Goal: Information Seeking & Learning: Learn about a topic

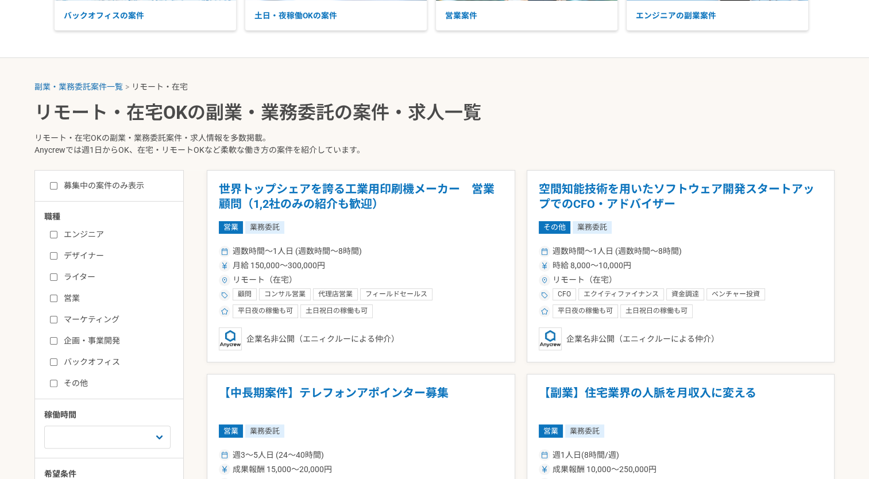
scroll to position [172, 0]
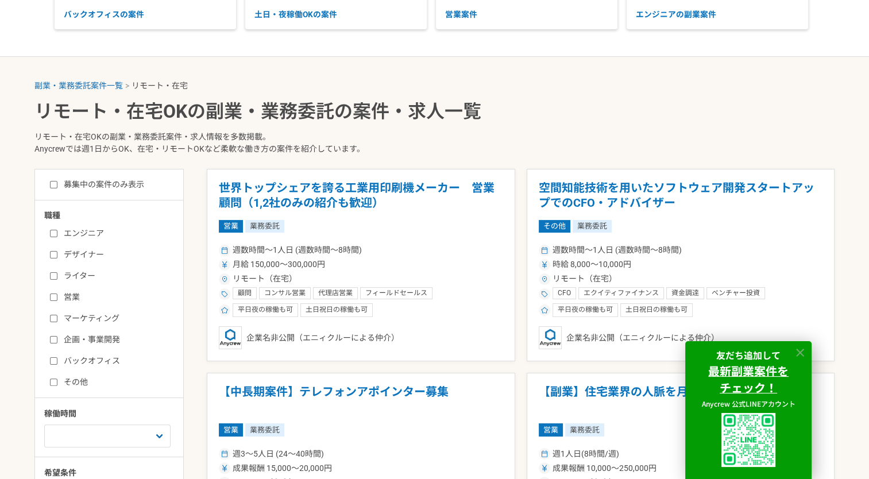
click at [802, 351] on icon at bounding box center [800, 352] width 13 height 13
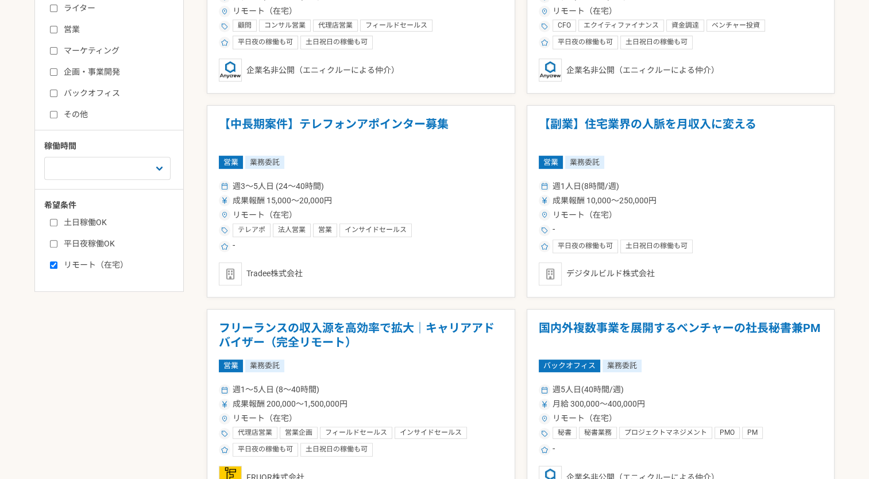
scroll to position [460, 0]
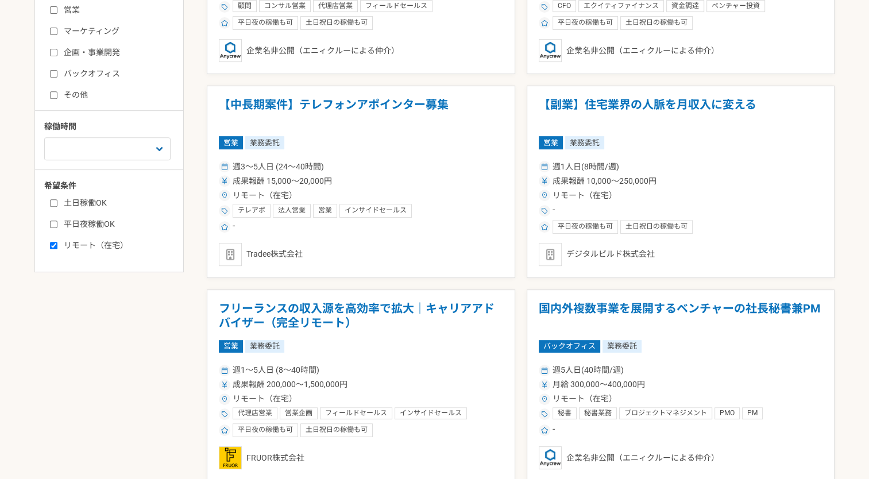
click at [752, 126] on article "【副業】住宅業界の人脈を月収入に変える 営業 業務委託 週1人日(8時間/週) 成果報酬 10,000〜250,000円 リモート（在宅） - 平日夜の稼働も…" at bounding box center [681, 182] width 309 height 192
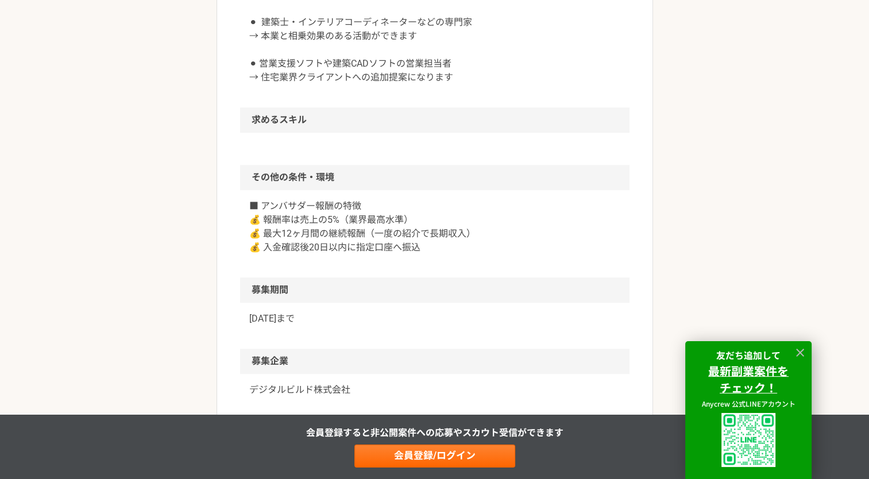
scroll to position [862, 0]
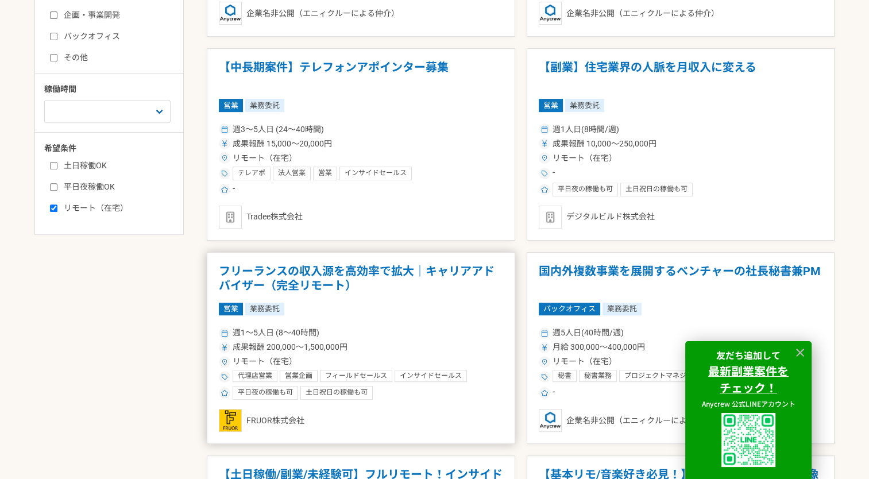
scroll to position [517, 0]
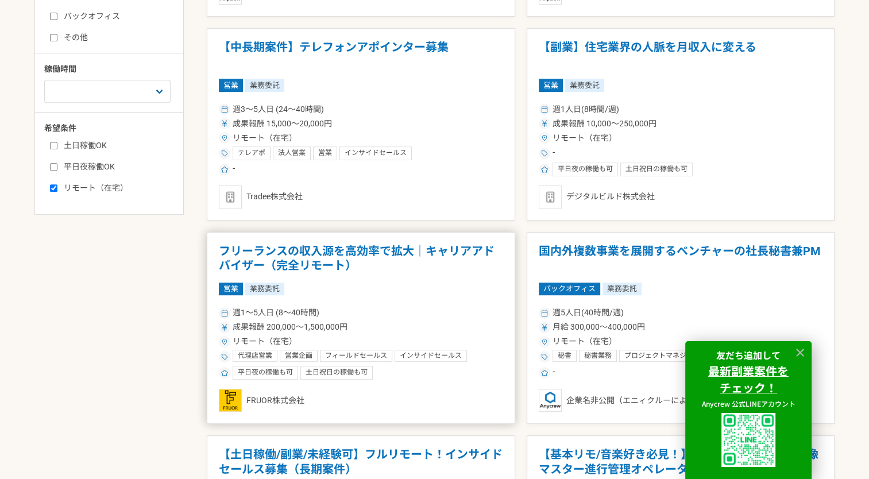
click at [326, 267] on h1 "フリーランスの収入源を高効率で拡大｜キャリアアドバイザー（完全リモート）" at bounding box center [361, 258] width 284 height 29
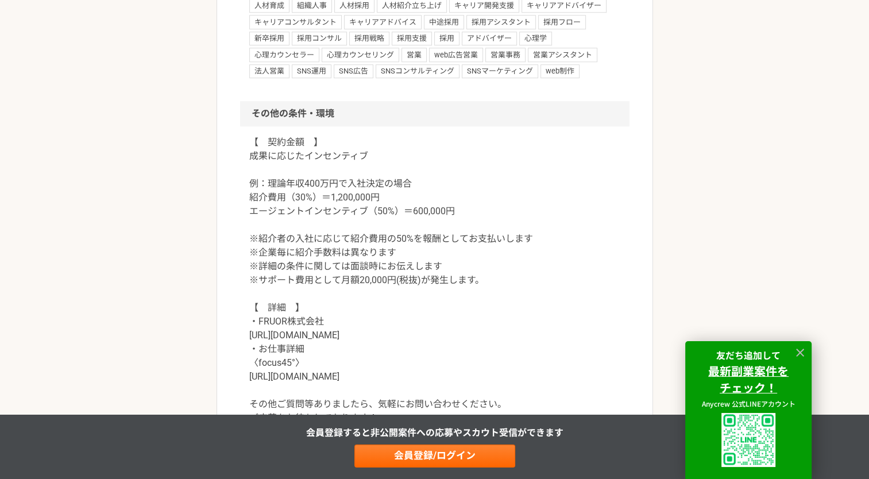
scroll to position [1034, 0]
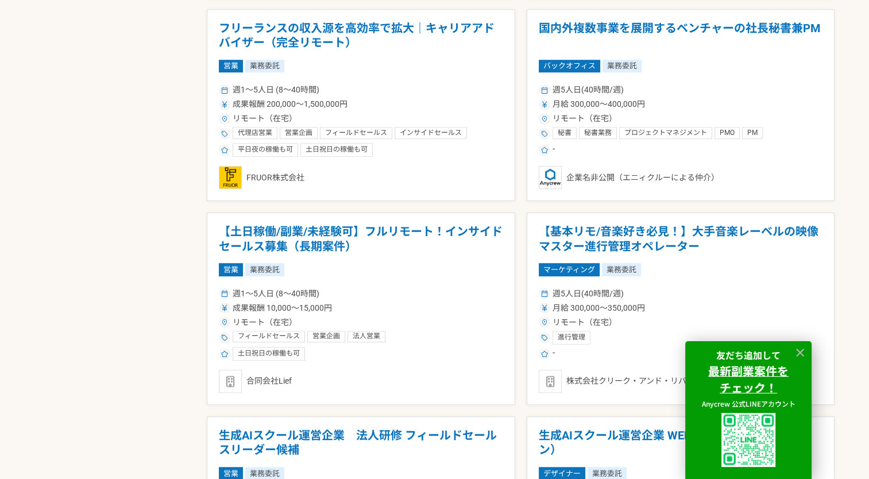
scroll to position [747, 0]
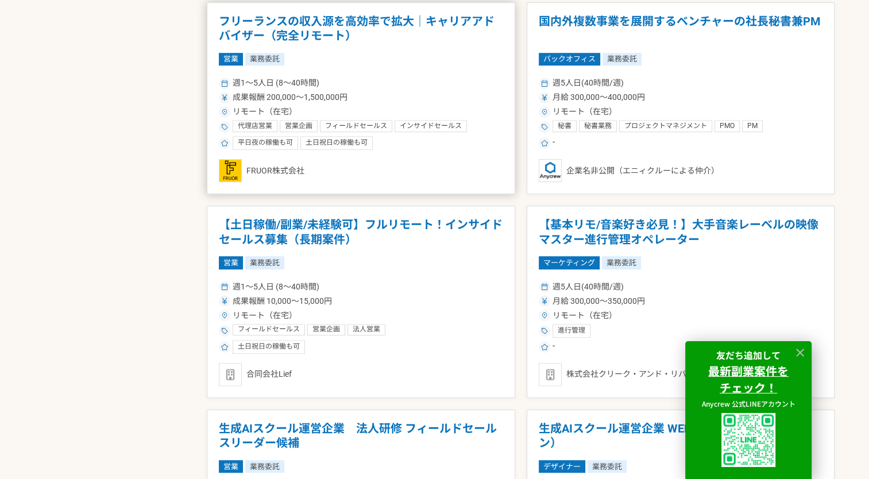
click at [271, 142] on div "平日夜の稼働も可" at bounding box center [265, 143] width 65 height 14
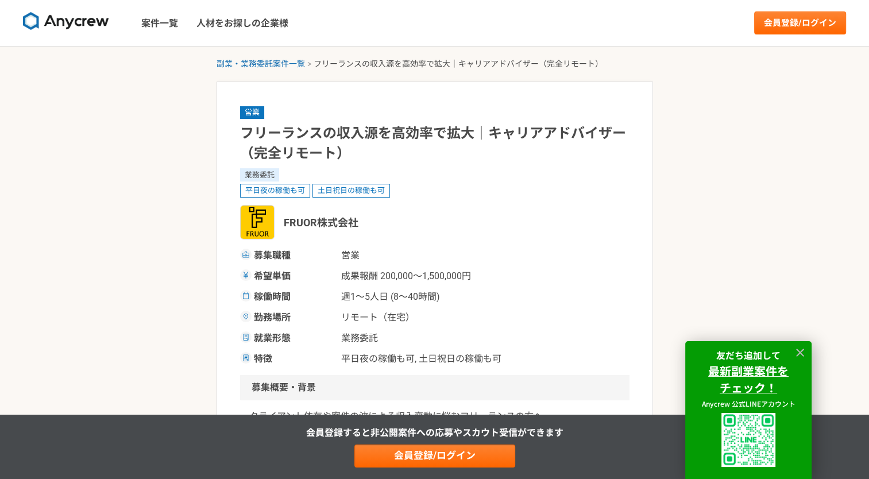
click at [264, 191] on span "平日夜の稼働も可" at bounding box center [275, 191] width 70 height 14
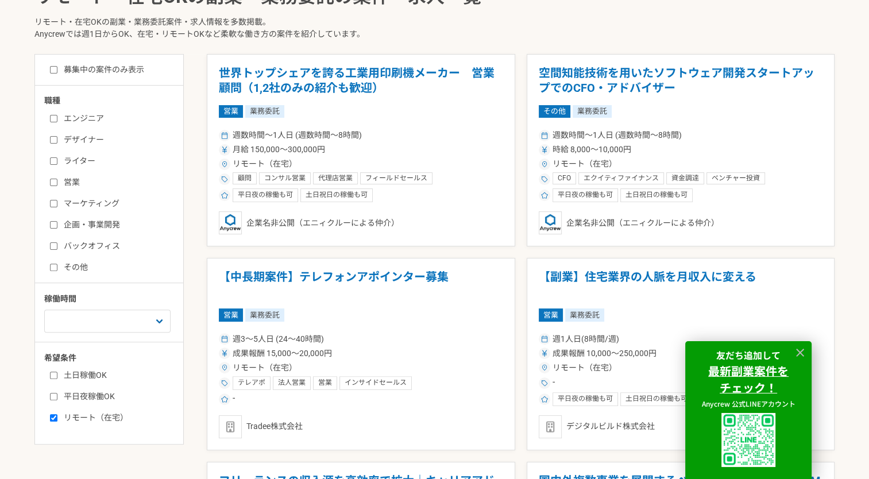
scroll to position [402, 0]
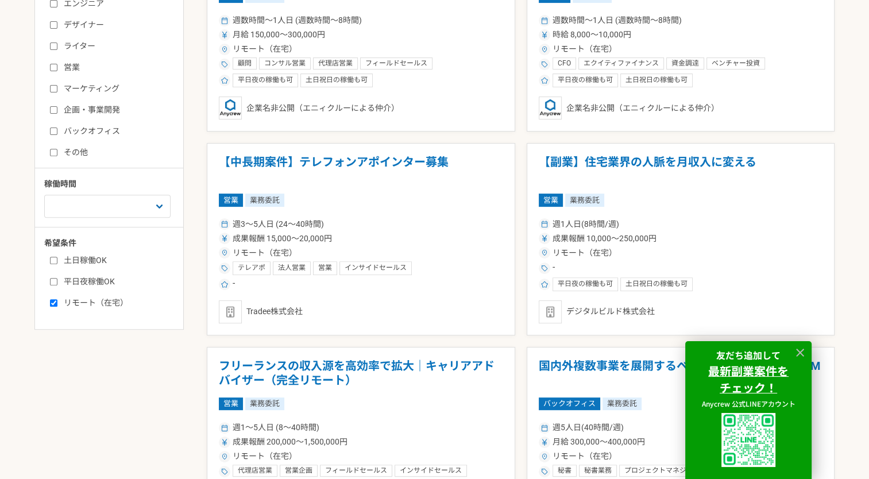
click at [64, 282] on label "平日夜稼働OK" at bounding box center [116, 282] width 132 height 12
click at [57, 282] on input "平日夜稼働OK" at bounding box center [53, 281] width 7 height 7
checkbox input "true"
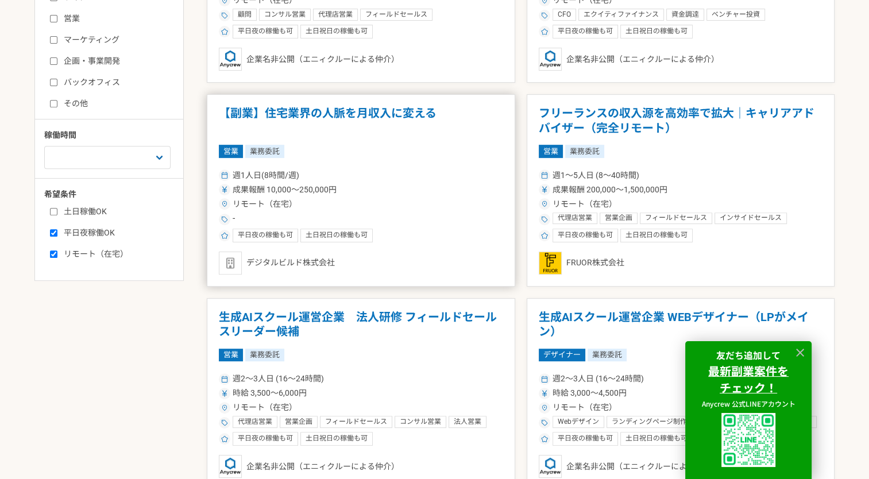
scroll to position [460, 0]
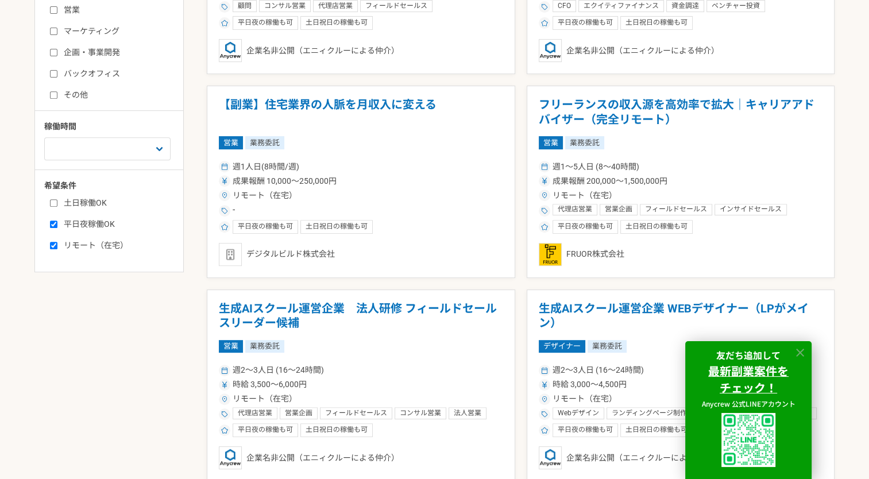
click at [798, 351] on icon at bounding box center [800, 352] width 13 height 13
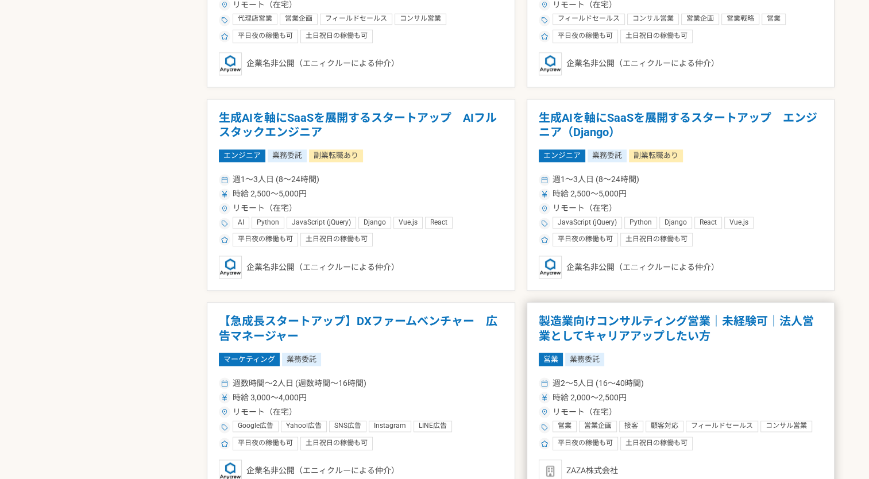
scroll to position [1724, 0]
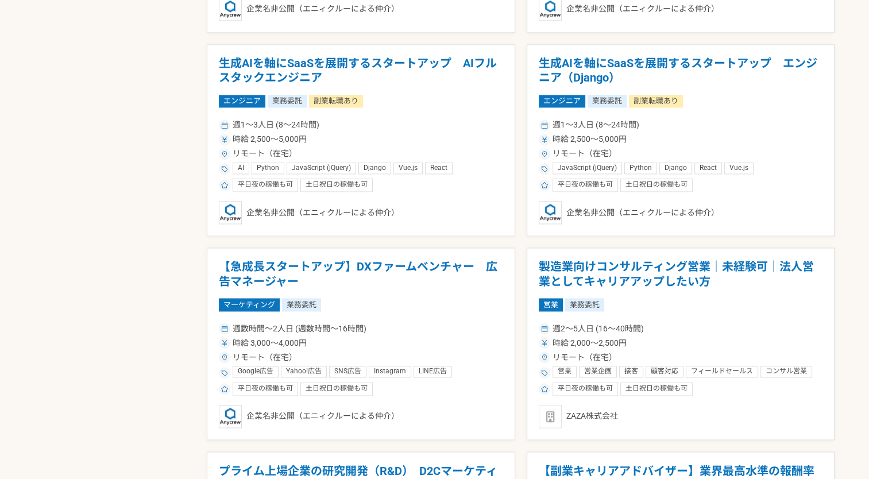
click at [588, 279] on h1 "製造業向けコンサルティング営業｜未経験可｜法人営業としてキャリアアップしたい方" at bounding box center [681, 274] width 284 height 29
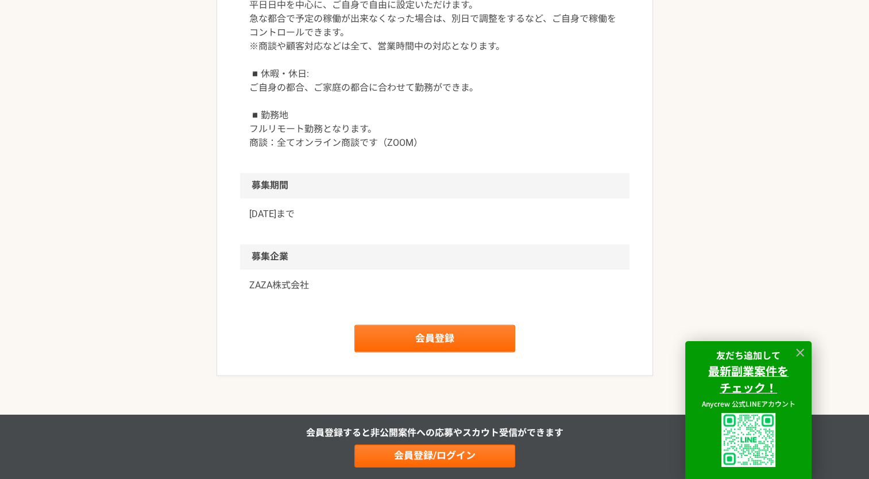
scroll to position [1666, 0]
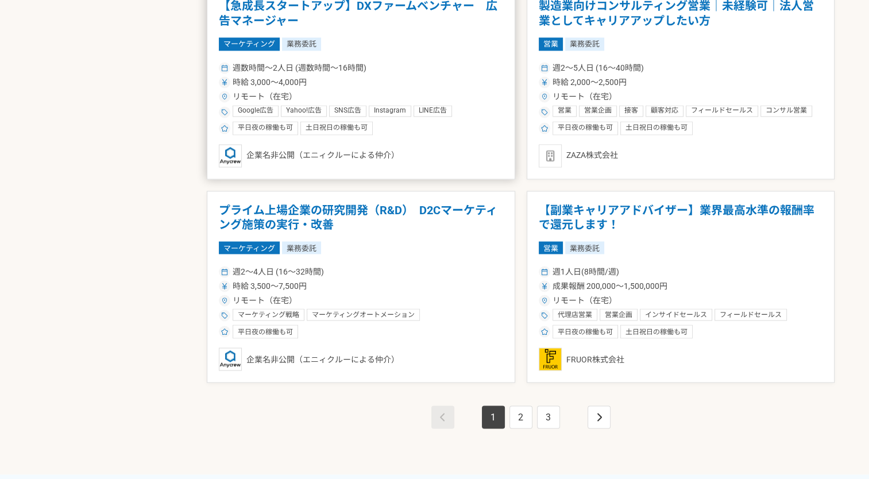
scroll to position [2011, 0]
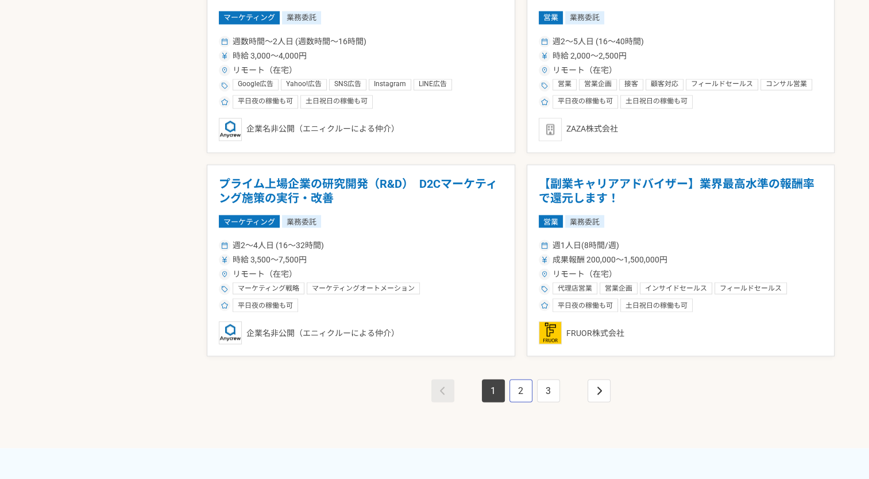
click at [525, 396] on link "2" at bounding box center [521, 390] width 23 height 23
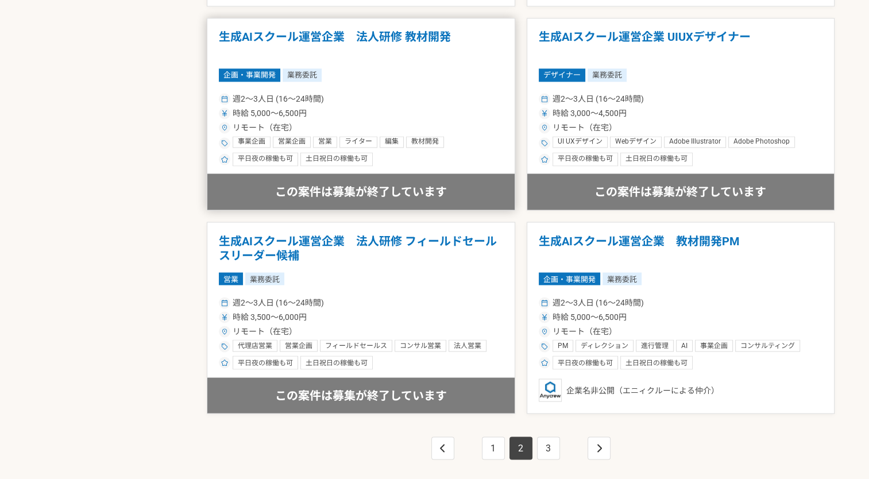
scroll to position [2068, 0]
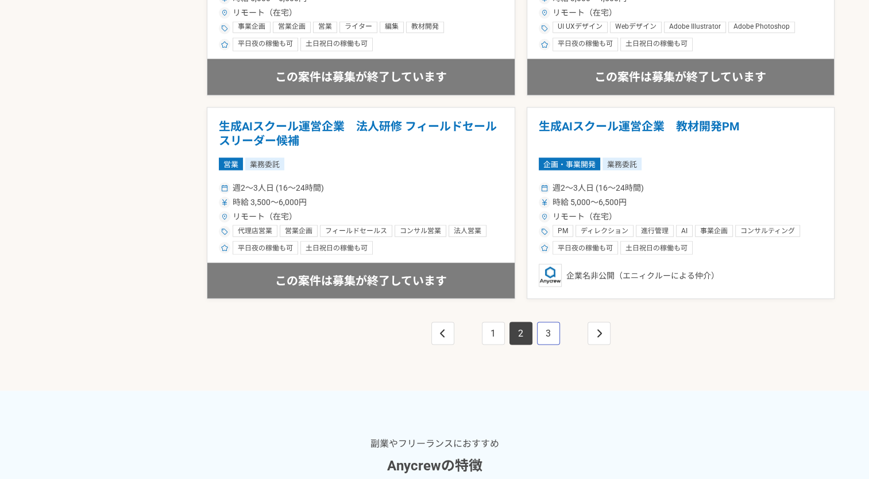
click at [550, 326] on link "3" at bounding box center [548, 333] width 23 height 23
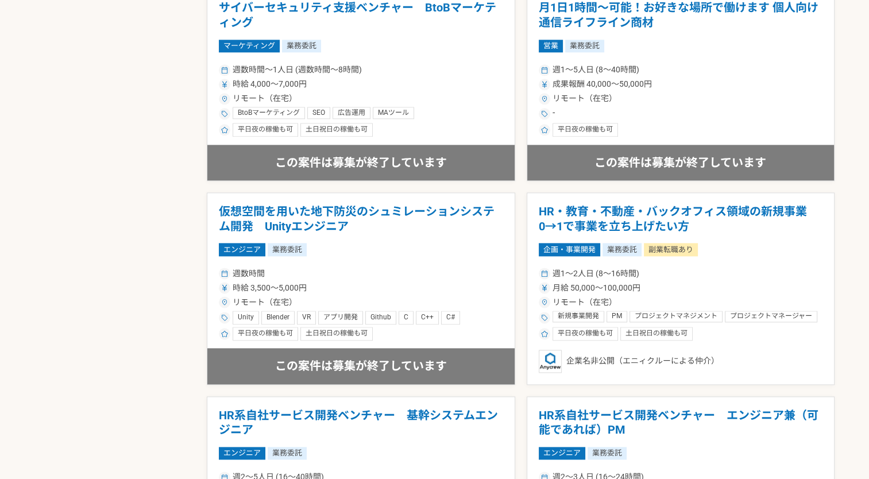
scroll to position [1379, 0]
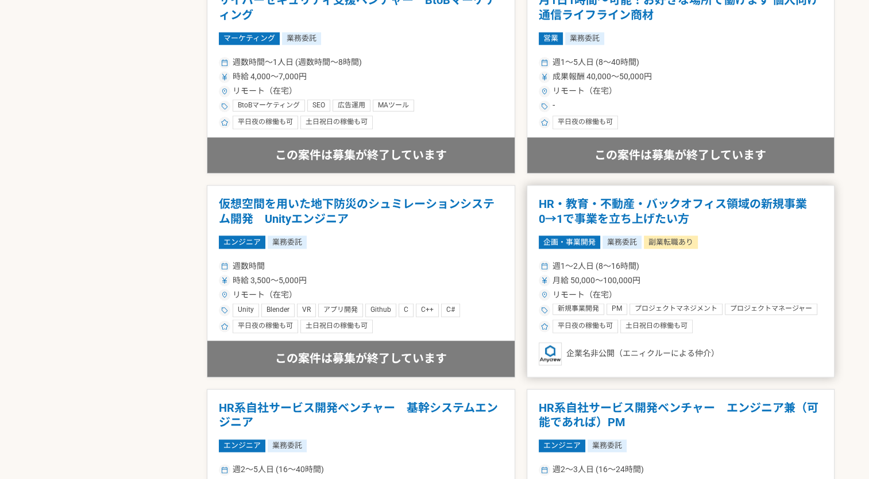
click at [780, 252] on article "HR・教育・不動産・バックオフィス領域の新規事業　0→1で事業を立ち上げたい方 企画・事業開発 業務委託 副業転職あり 週1〜2人日 (8〜16時間) 月給 …" at bounding box center [681, 281] width 309 height 192
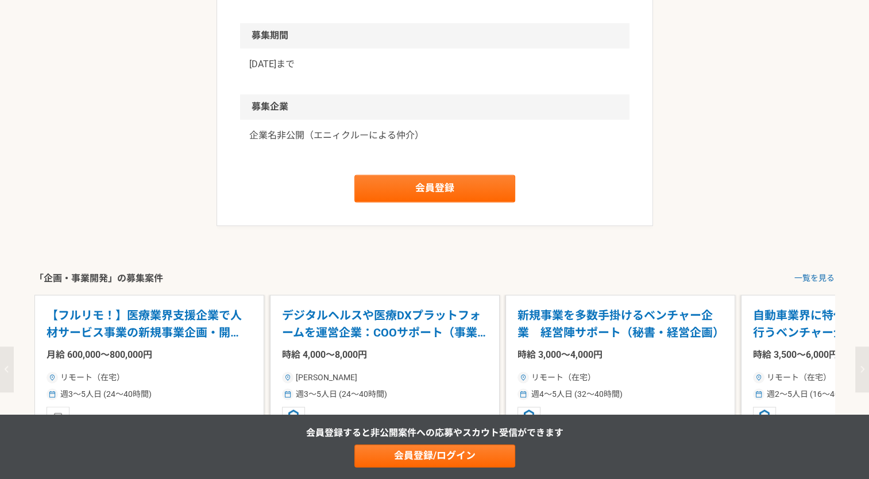
scroll to position [1838, 0]
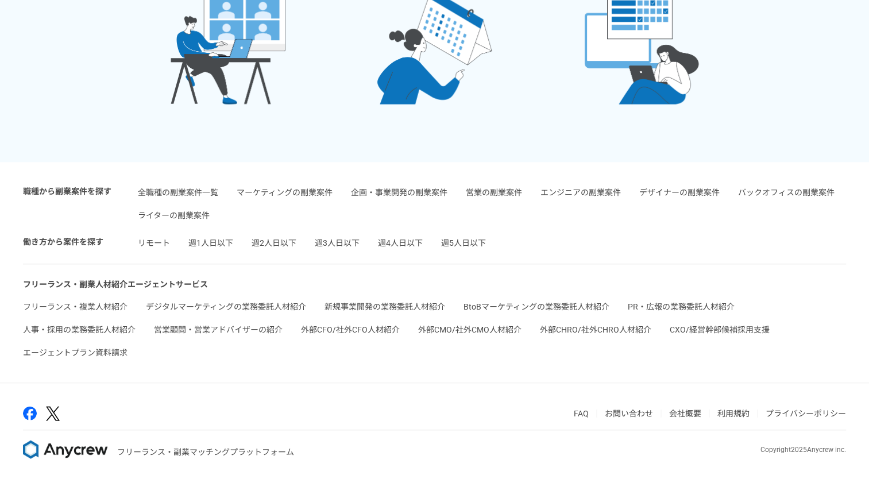
scroll to position [402, 0]
